Goal: Consume media (video, audio)

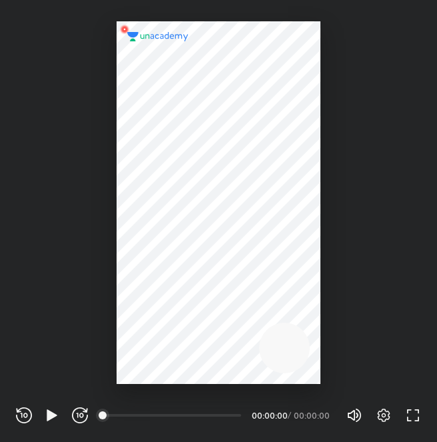
scroll to position [442, 437]
click at [58, 414] on icon "button" at bounding box center [52, 415] width 16 height 16
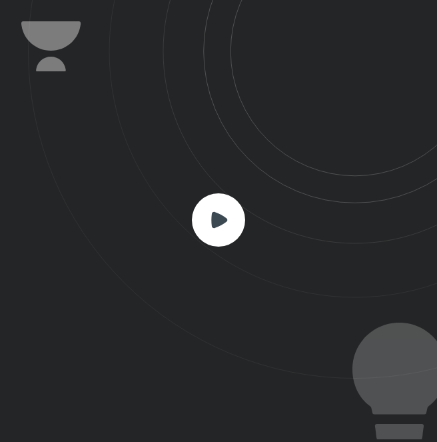
click at [199, 240] on icon at bounding box center [218, 219] width 53 height 53
click at [222, 220] on icon at bounding box center [219, 219] width 16 height 16
click at [216, 208] on rect at bounding box center [218, 219] width 53 height 53
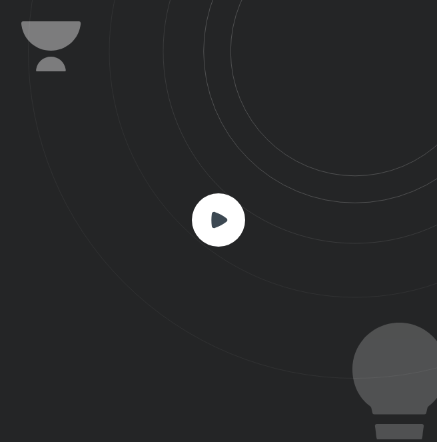
click at [216, 208] on rect at bounding box center [218, 219] width 53 height 53
